Goal: Transaction & Acquisition: Book appointment/travel/reservation

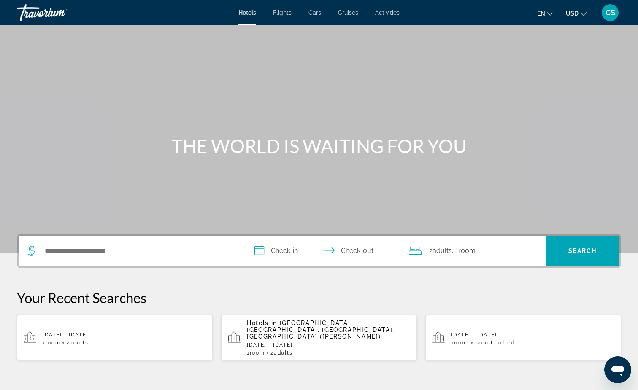
click at [356, 15] on span "Cruises" at bounding box center [348, 12] width 20 height 7
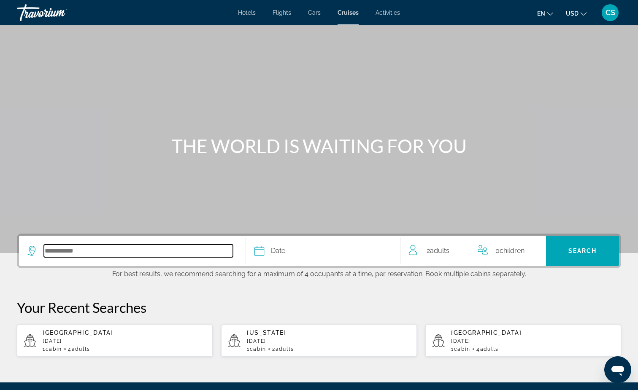
click at [69, 253] on input "Select cruise destination" at bounding box center [138, 251] width 189 height 13
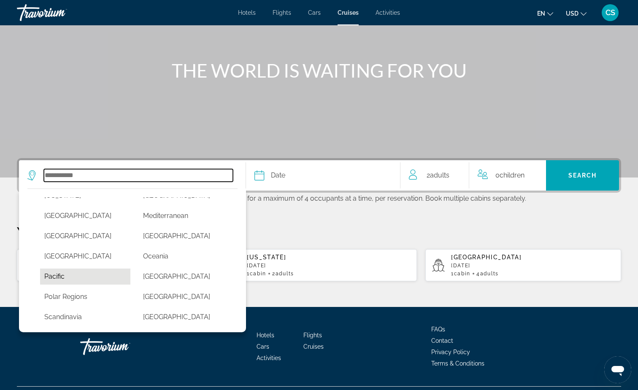
scroll to position [167, 0]
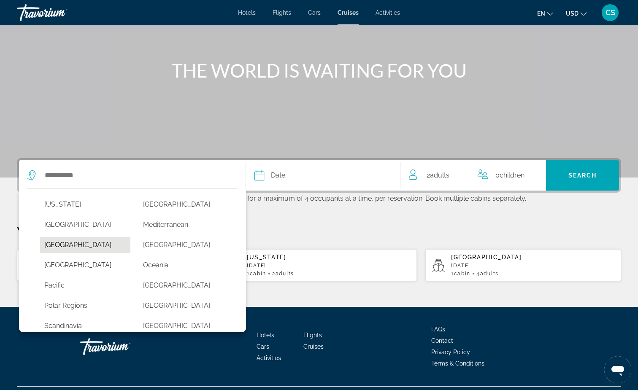
click at [94, 242] on button "[GEOGRAPHIC_DATA]" at bounding box center [85, 245] width 90 height 16
type input "******"
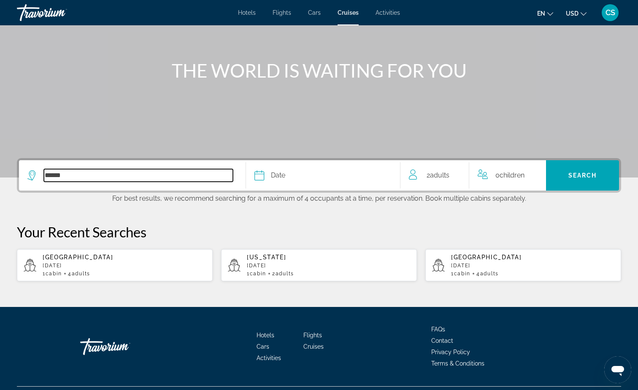
scroll to position [97, 0]
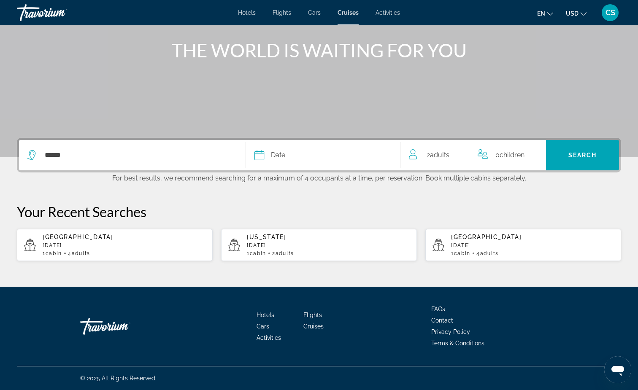
click at [293, 155] on div "Date" at bounding box center [323, 155] width 137 height 12
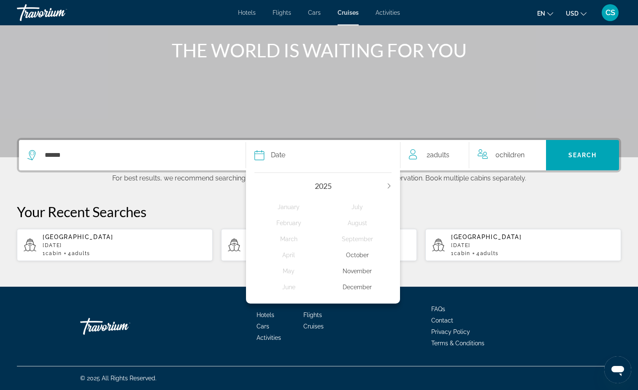
click at [387, 186] on icon "Next year" at bounding box center [389, 186] width 5 height 5
click at [285, 239] on div "March" at bounding box center [289, 239] width 68 height 15
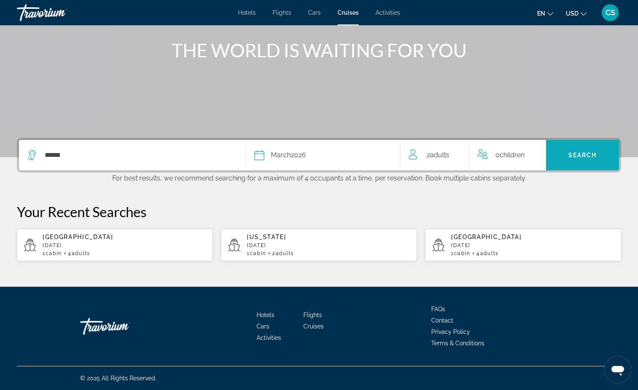
click at [586, 153] on span "Search" at bounding box center [583, 155] width 29 height 7
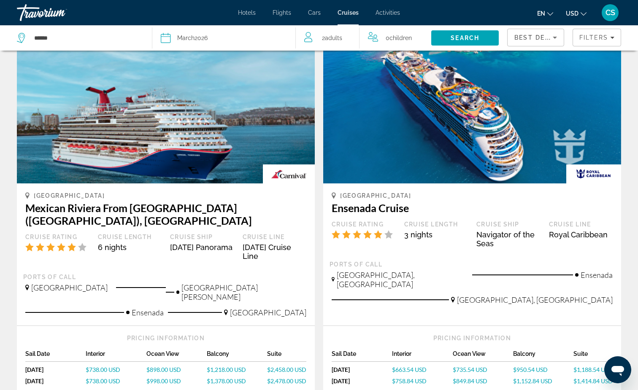
scroll to position [764, 0]
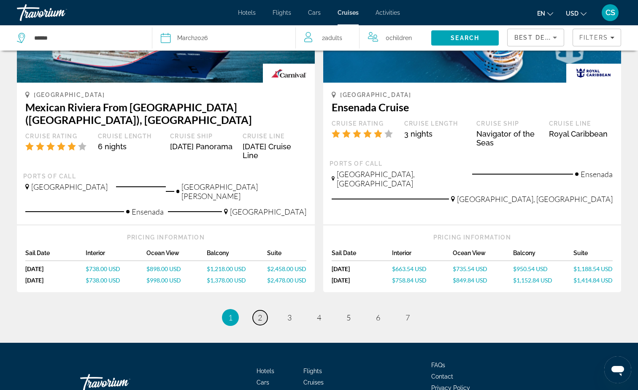
click at [260, 313] on span "2" at bounding box center [260, 317] width 4 height 9
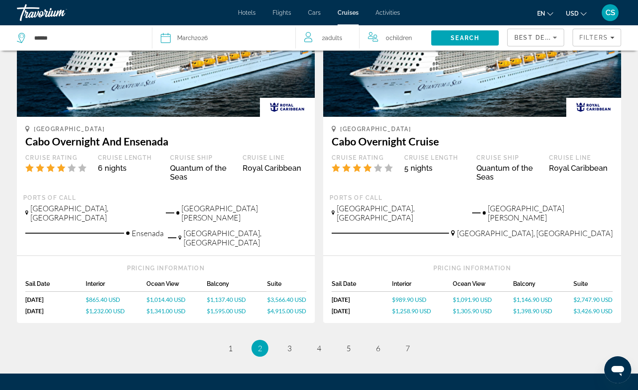
scroll to position [796, 0]
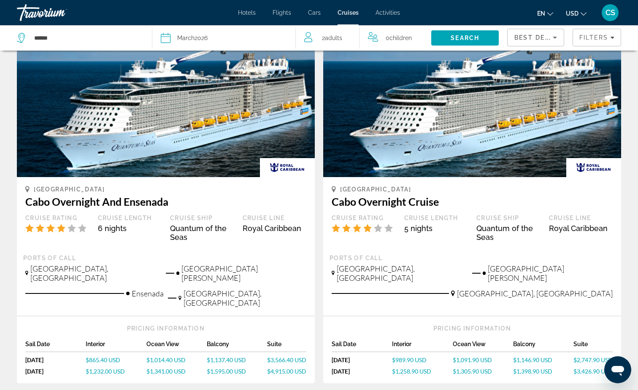
click at [224, 289] on div "[GEOGRAPHIC_DATA], [GEOGRAPHIC_DATA]" at bounding box center [237, 301] width 138 height 25
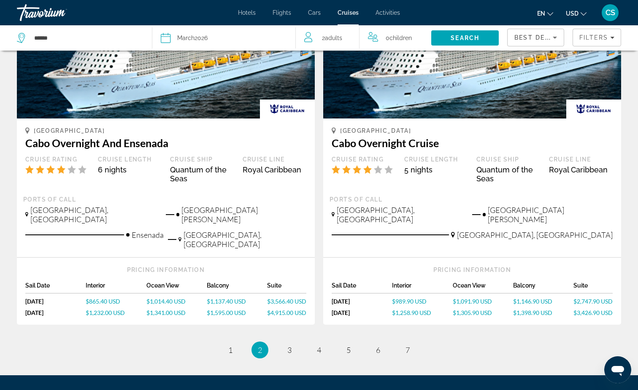
scroll to position [856, 0]
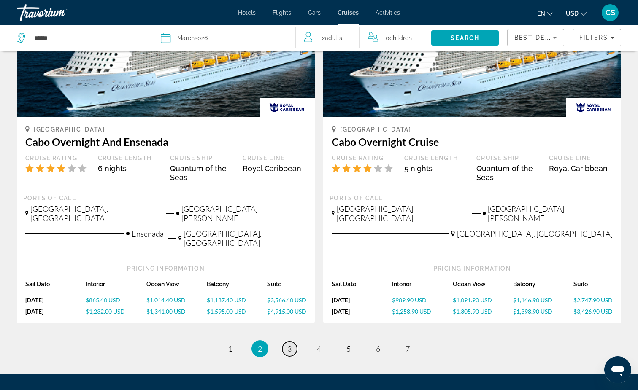
click at [293, 342] on link "page 3" at bounding box center [289, 349] width 15 height 15
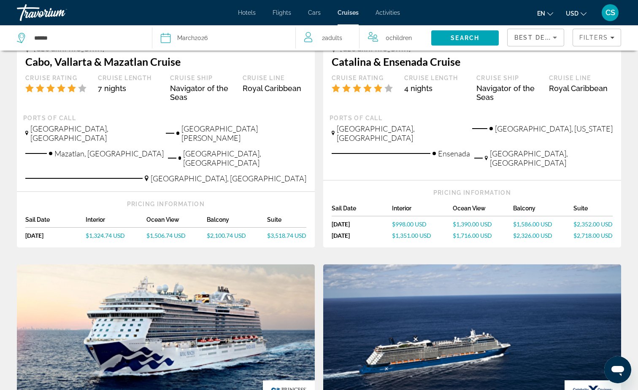
scroll to position [192, 0]
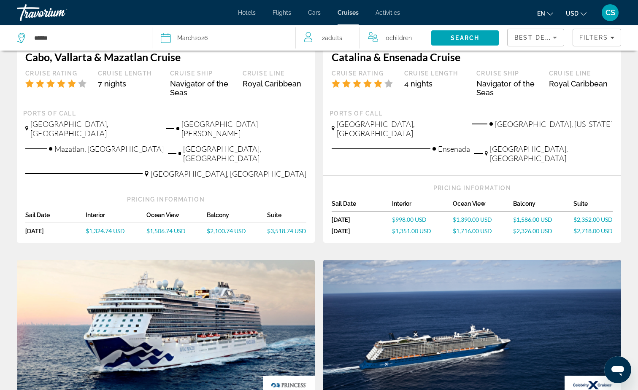
click at [225, 228] on span "$2,100.74 USD" at bounding box center [226, 231] width 39 height 7
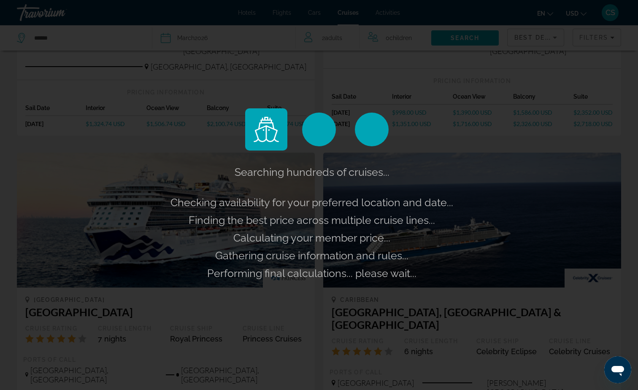
scroll to position [300, 0]
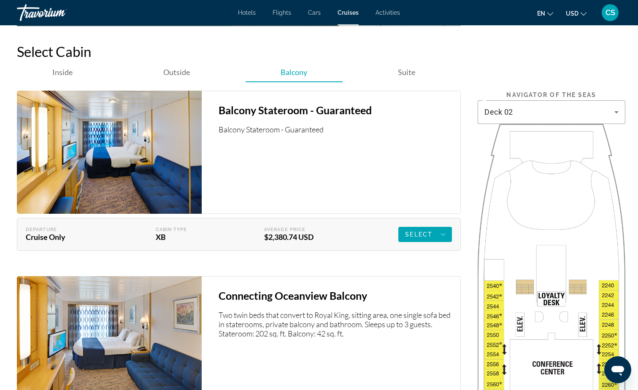
scroll to position [1204, 0]
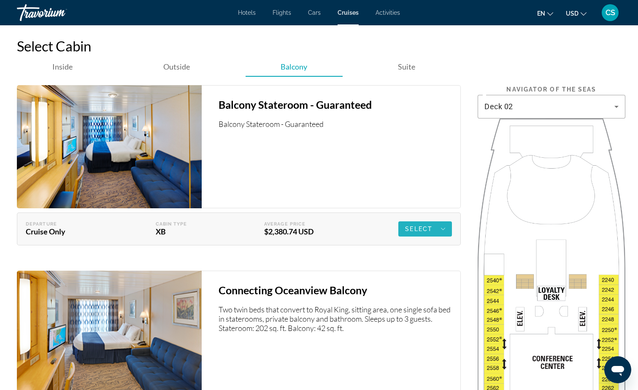
click at [413, 233] on span "Select" at bounding box center [418, 229] width 27 height 7
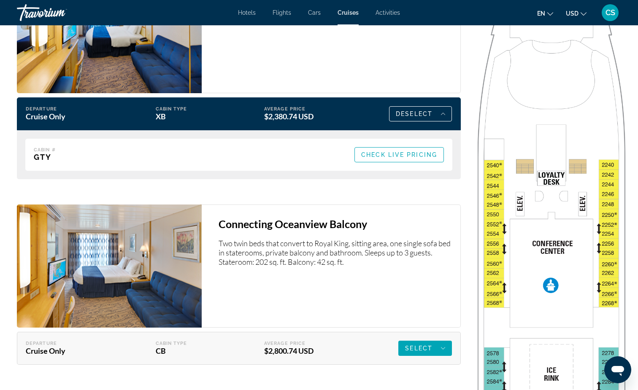
scroll to position [1319, 0]
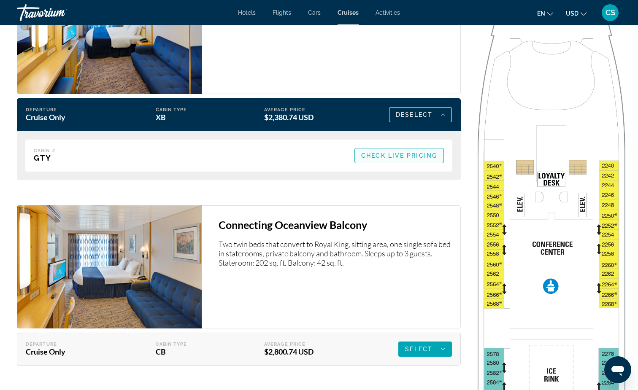
click at [399, 159] on span "Check Live Pricing" at bounding box center [399, 155] width 76 height 7
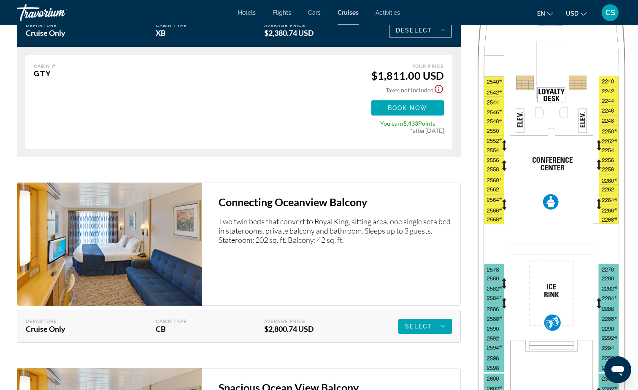
scroll to position [1402, 0]
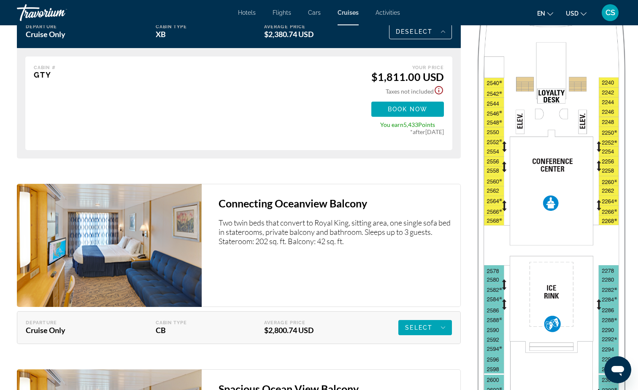
click at [438, 95] on icon "Show Taxes and Fees disclaimer" at bounding box center [439, 90] width 10 height 10
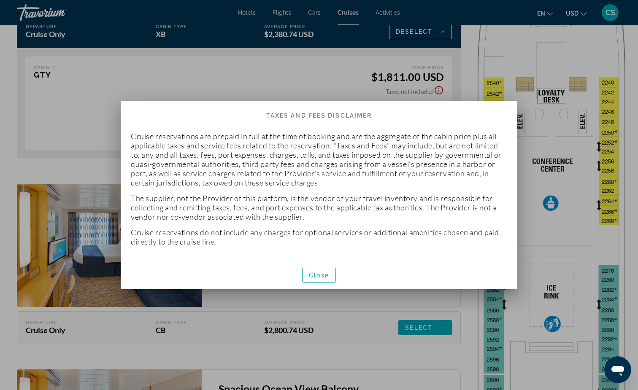
scroll to position [0, 0]
click at [314, 87] on div at bounding box center [319, 195] width 638 height 390
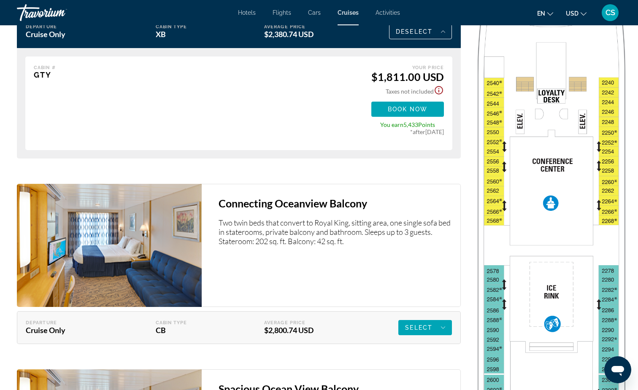
scroll to position [1402, 0]
click at [390, 113] on span "Book now" at bounding box center [408, 109] width 40 height 7
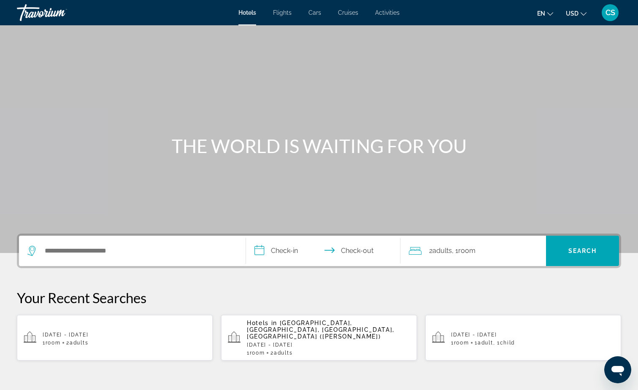
click at [442, 261] on div "2 Adult Adults , 1 Room rooms" at bounding box center [478, 251] width 138 height 30
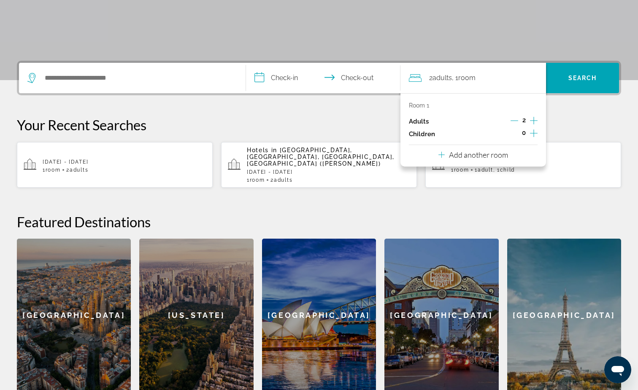
scroll to position [206, 0]
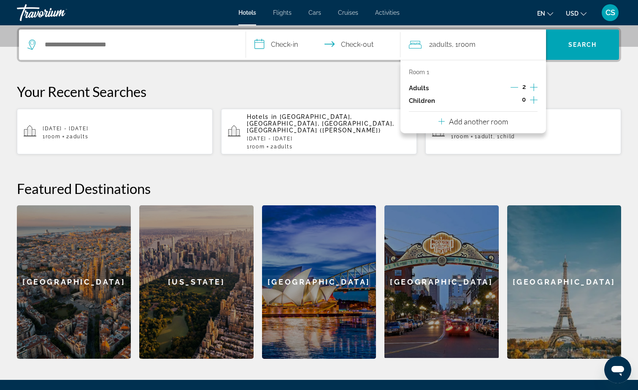
click at [519, 89] on div "2" at bounding box center [524, 88] width 27 height 13
click at [515, 84] on icon "Decrement adults" at bounding box center [515, 88] width 8 height 8
click at [532, 99] on icon "Increment children" at bounding box center [534, 100] width 8 height 10
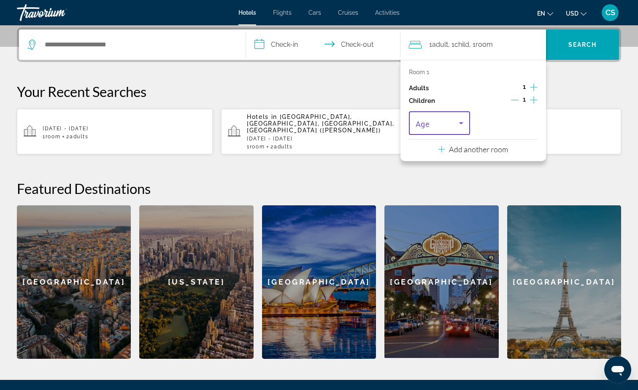
click at [459, 128] on icon "Travelers: 1 adult, 1 child" at bounding box center [461, 123] width 10 height 10
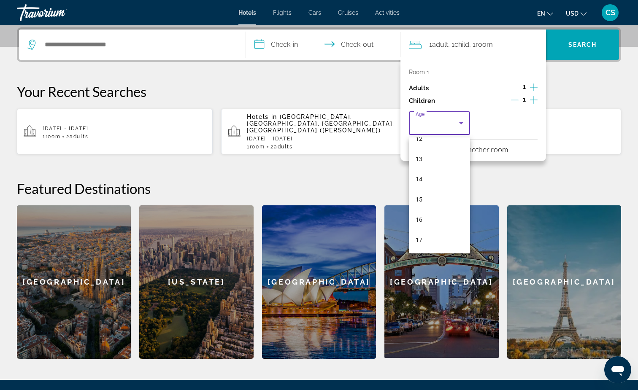
scroll to position [255, 0]
click at [433, 221] on mat-option "16" at bounding box center [439, 220] width 61 height 20
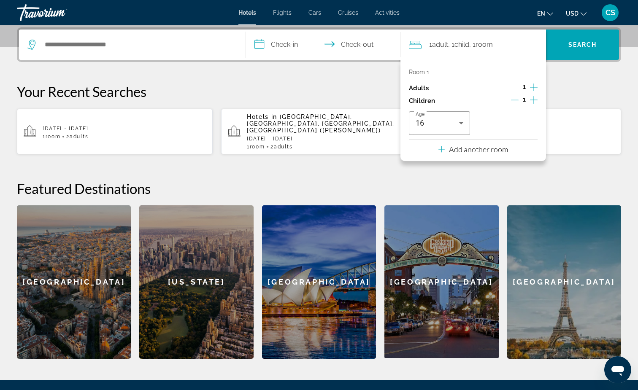
click at [463, 154] on p "Add another room" at bounding box center [478, 149] width 59 height 9
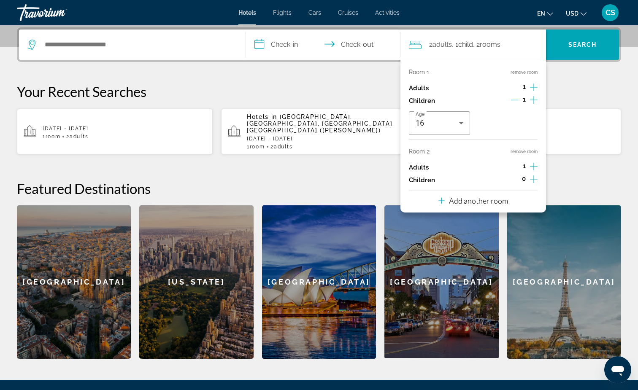
click at [533, 182] on icon "Increment children" at bounding box center [534, 179] width 8 height 10
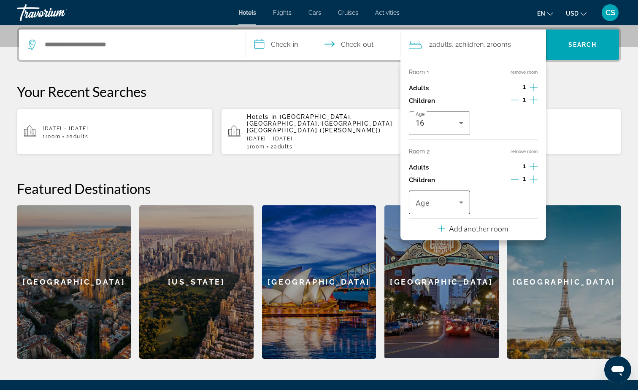
click at [438, 206] on span "Travelers: 2 adults, 2 children" at bounding box center [437, 203] width 43 height 10
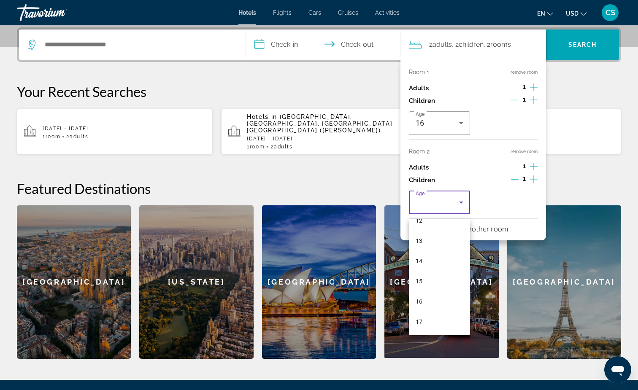
click at [433, 279] on mat-option "15" at bounding box center [439, 281] width 61 height 20
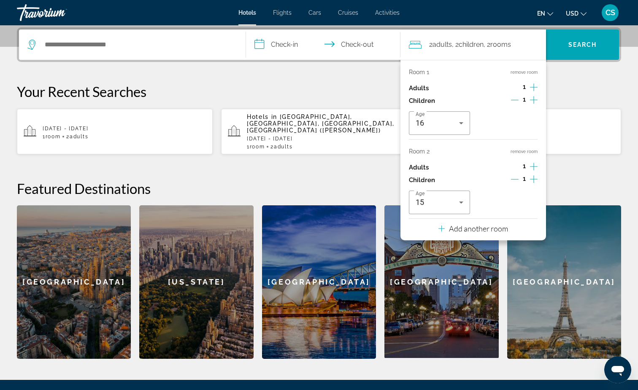
click at [481, 233] on p "Add another room" at bounding box center [478, 228] width 59 height 9
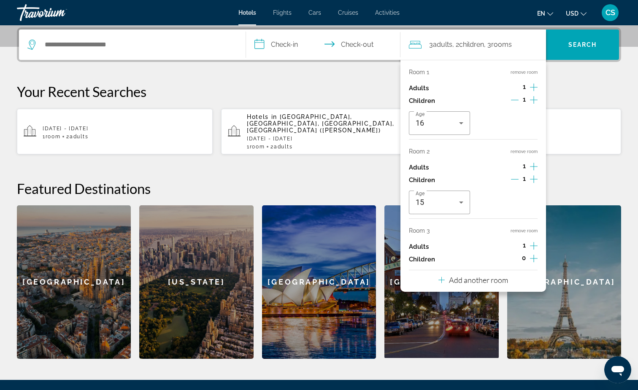
click at [535, 251] on icon "Increment adults" at bounding box center [534, 246] width 8 height 10
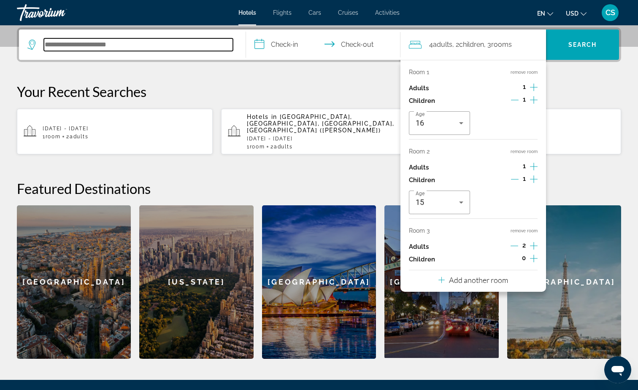
click at [123, 46] on input "Search hotel destination" at bounding box center [138, 44] width 189 height 13
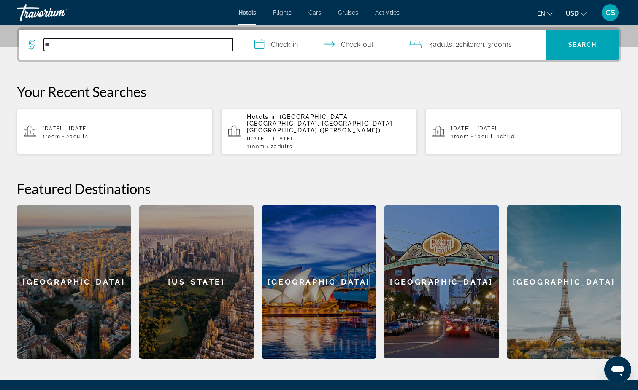
type input "*"
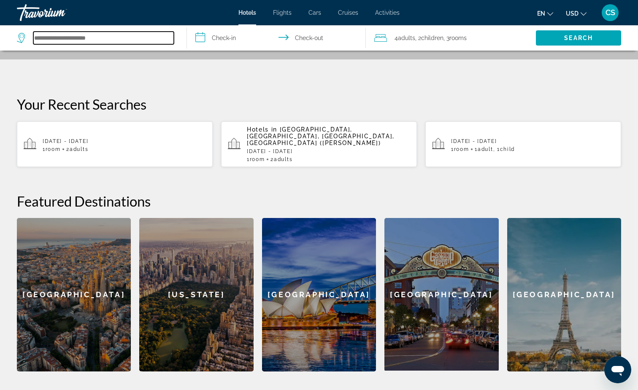
scroll to position [185, 0]
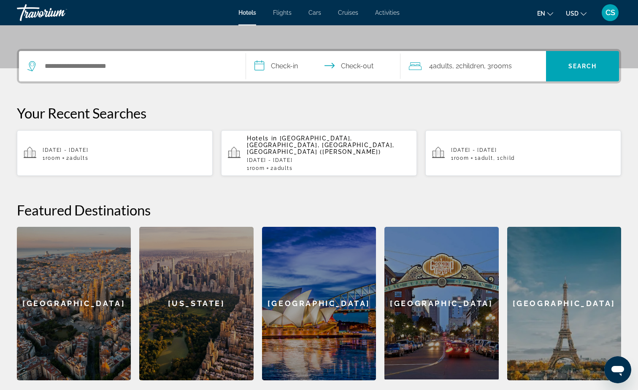
click at [281, 12] on span "Flights" at bounding box center [282, 12] width 19 height 7
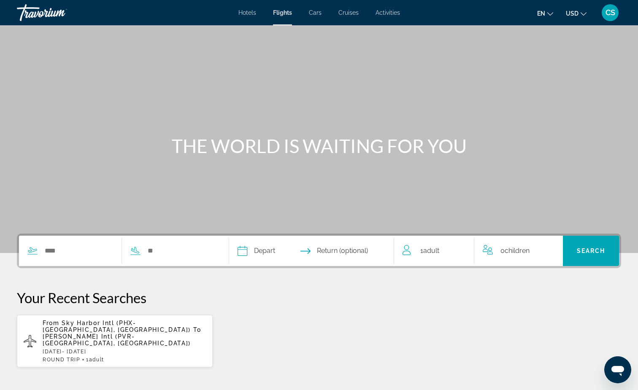
click at [356, 14] on span "Cruises" at bounding box center [349, 12] width 20 height 7
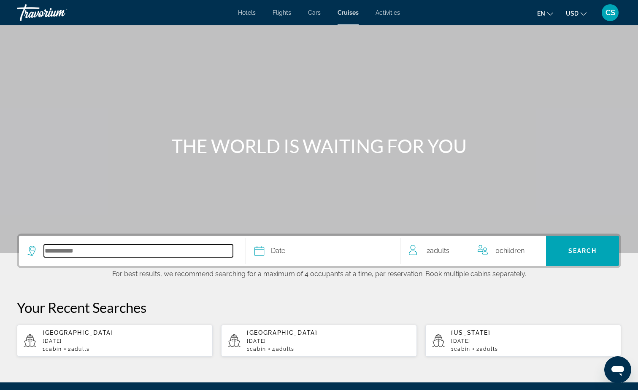
click at [97, 254] on input "Select cruise destination" at bounding box center [138, 251] width 189 height 13
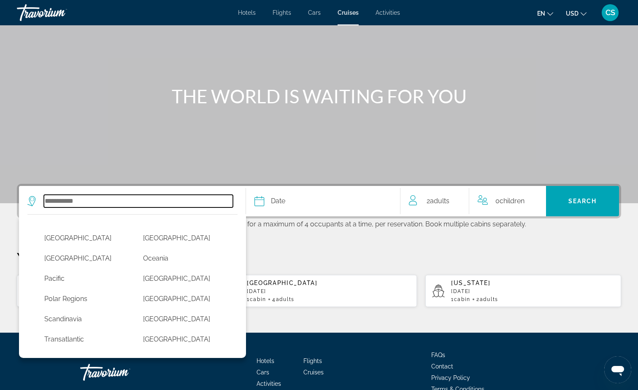
scroll to position [187, 0]
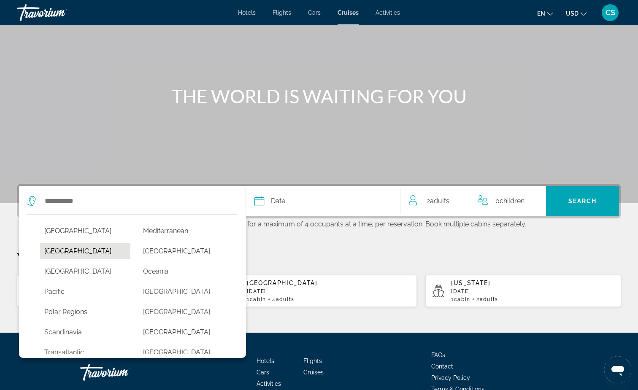
click at [79, 251] on button "[GEOGRAPHIC_DATA]" at bounding box center [85, 252] width 90 height 16
type input "******"
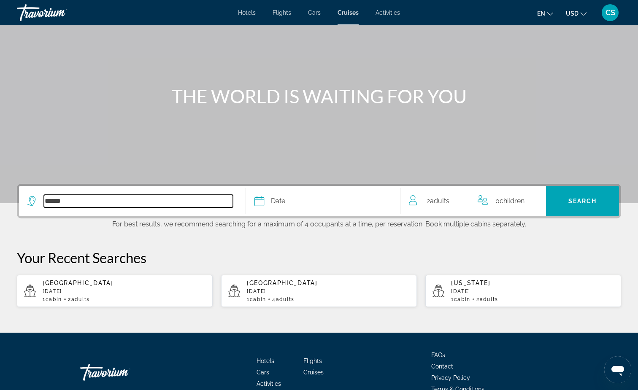
scroll to position [97, 0]
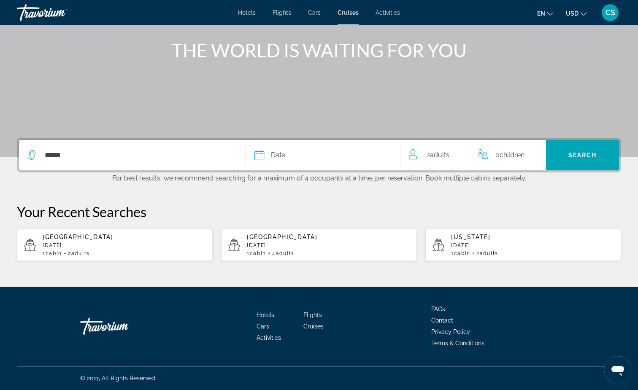
click at [289, 157] on div "Date" at bounding box center [323, 155] width 137 height 12
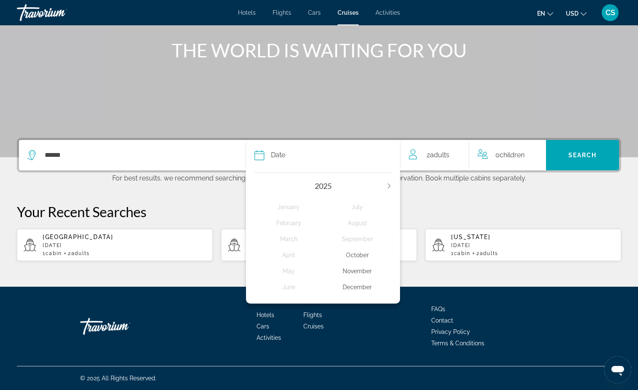
click at [388, 185] on icon "Next year" at bounding box center [389, 186] width 5 height 5
click at [287, 244] on div "March" at bounding box center [289, 239] width 68 height 15
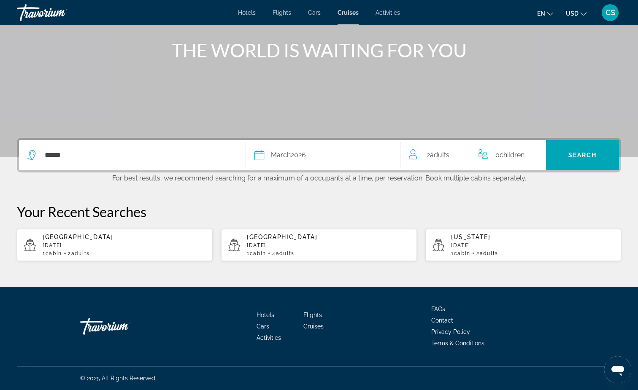
click at [428, 152] on span "2 Adult Adults" at bounding box center [438, 155] width 23 height 12
click at [460, 152] on icon "Increment adults" at bounding box center [460, 154] width 8 height 10
click at [413, 149] on icon "Decrement adults" at bounding box center [413, 154] width 8 height 10
click at [412, 150] on icon "Decrement adults" at bounding box center [413, 154] width 8 height 10
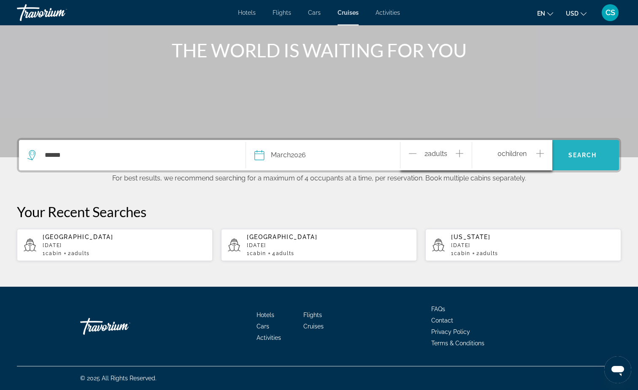
click at [576, 153] on span "Search" at bounding box center [583, 155] width 29 height 7
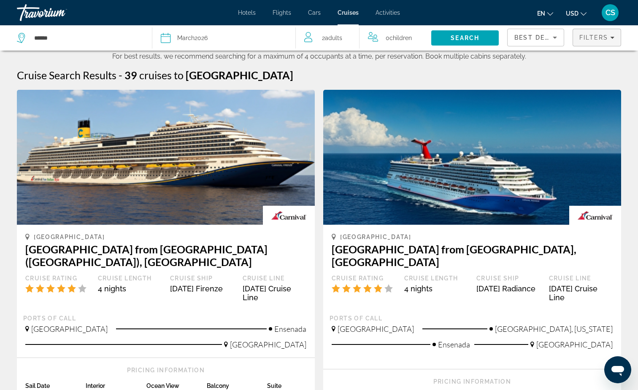
click at [596, 40] on span "Filters" at bounding box center [594, 37] width 29 height 7
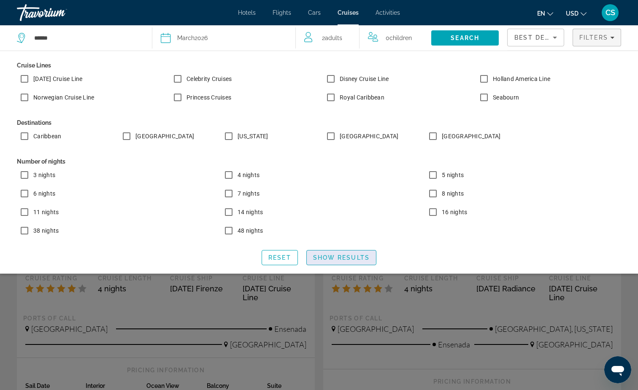
click at [333, 256] on span "Show Results" at bounding box center [341, 258] width 57 height 7
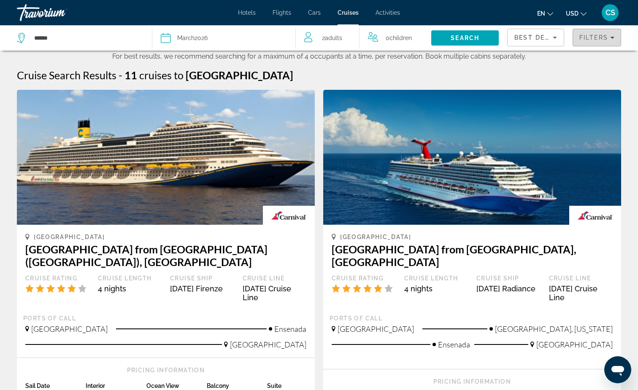
click at [598, 36] on span "Filters" at bounding box center [594, 37] width 29 height 7
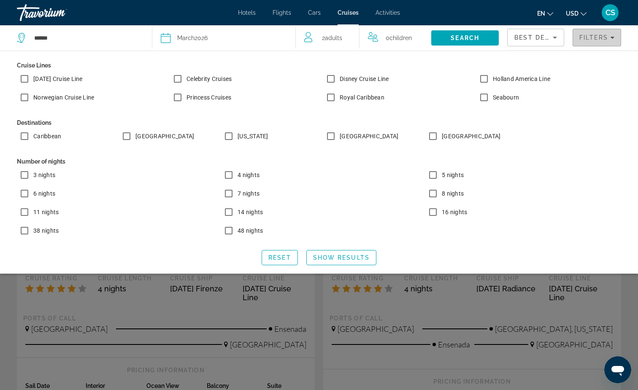
click at [599, 32] on span "Filters" at bounding box center [597, 37] width 48 height 20
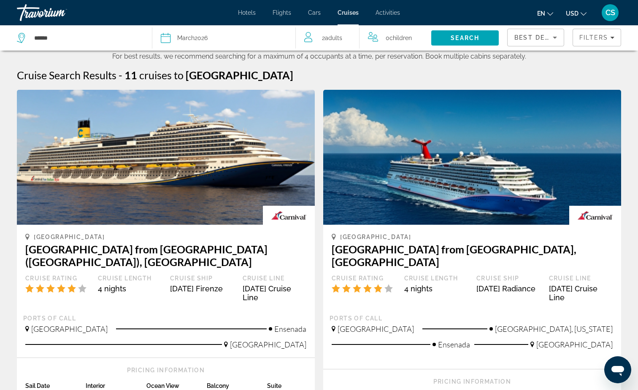
click at [542, 36] on span "Best Deals" at bounding box center [537, 37] width 44 height 7
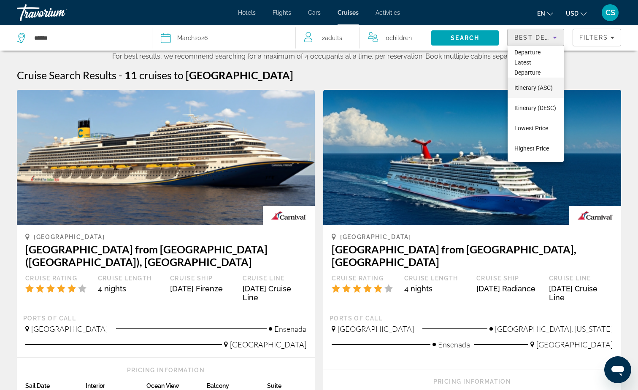
scroll to position [33, 0]
click at [525, 125] on span "Lowest Price" at bounding box center [532, 128] width 34 height 7
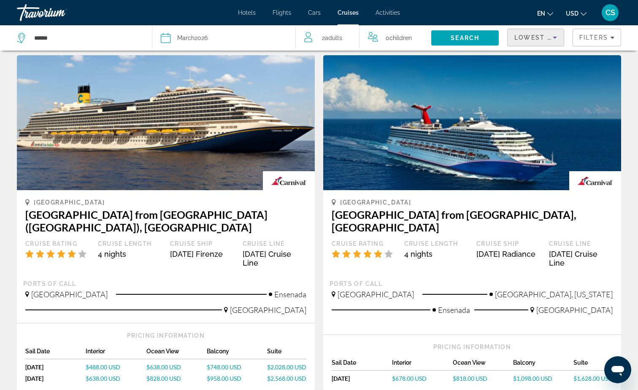
scroll to position [41, 0]
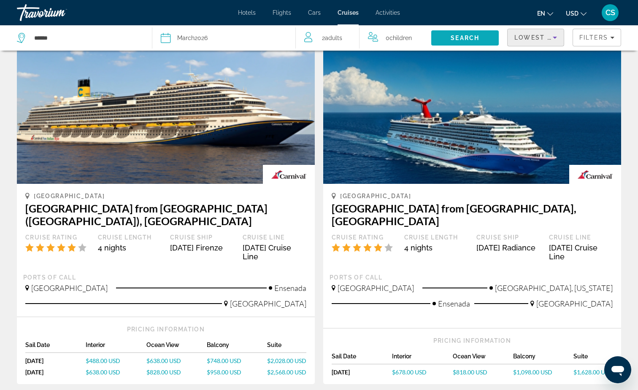
click at [469, 38] on span "Search" at bounding box center [465, 38] width 29 height 7
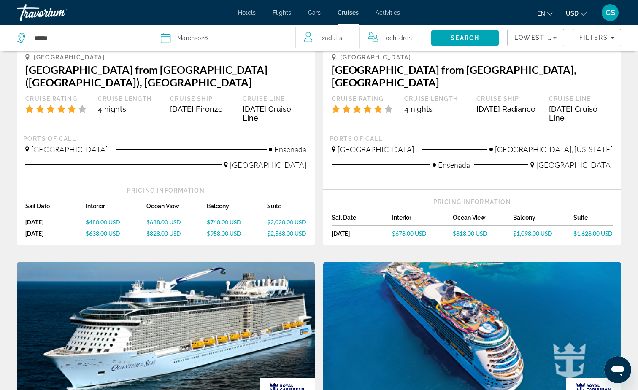
scroll to position [180, 0]
click at [286, 230] on span "$2,568.00 USD" at bounding box center [286, 233] width 39 height 7
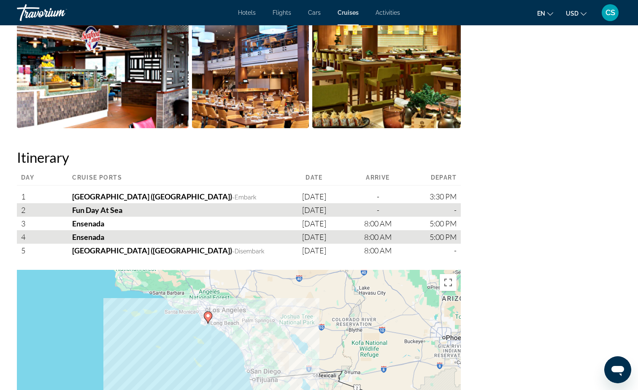
scroll to position [759, 0]
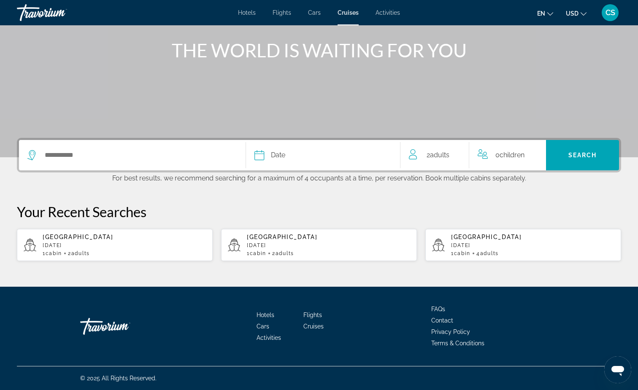
scroll to position [97, 0]
